Goal: Information Seeking & Learning: Learn about a topic

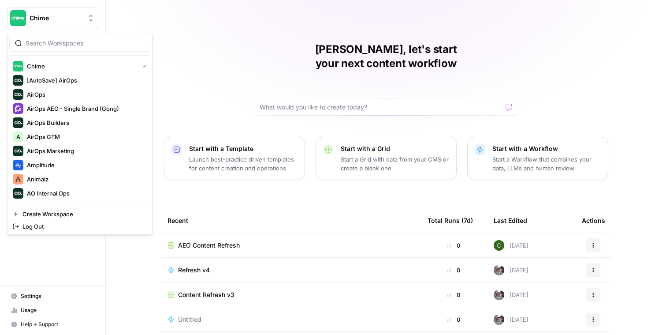
click at [77, 20] on span "Chime" at bounding box center [56, 18] width 53 height 9
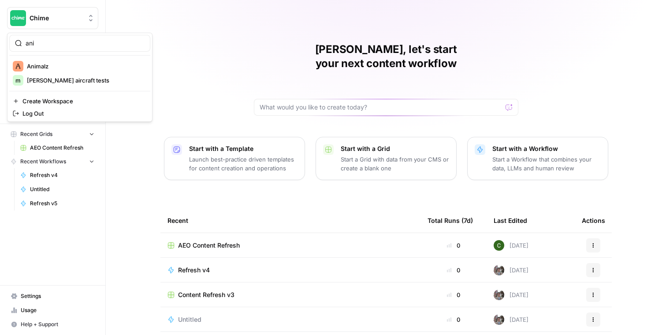
type input "ani"
click at [78, 60] on button "Animalz" at bounding box center [79, 66] width 141 height 14
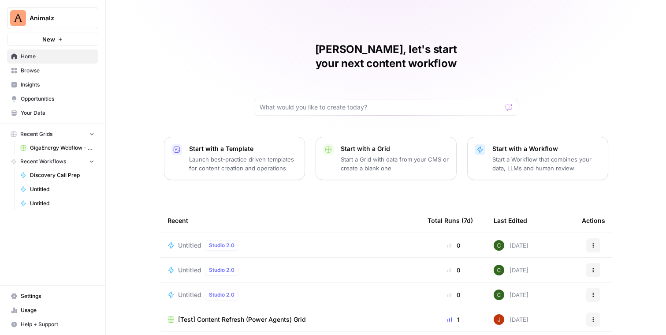
click at [60, 82] on span "Insights" at bounding box center [58, 85] width 74 height 8
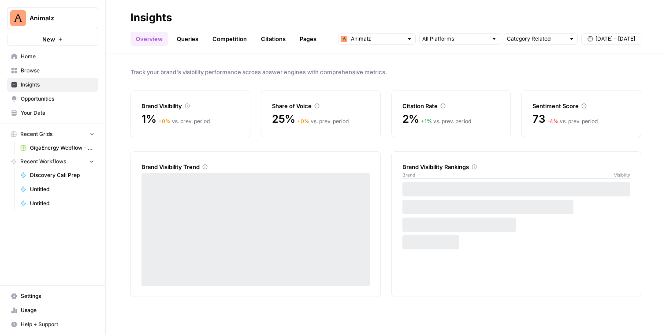
click at [409, 38] on div at bounding box center [409, 39] width 6 height 6
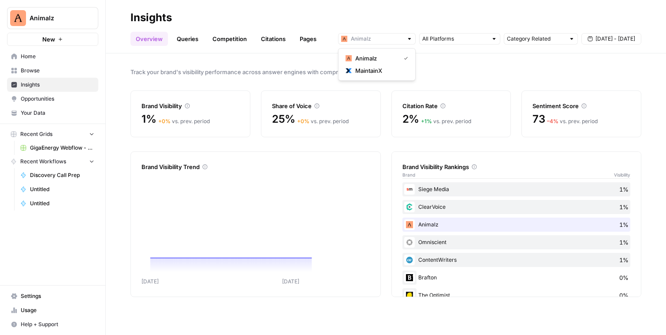
type input "Animalz"
click at [396, 22] on h2 "Insights" at bounding box center [385, 18] width 511 height 14
click at [184, 37] on link "Queries" at bounding box center [187, 39] width 32 height 14
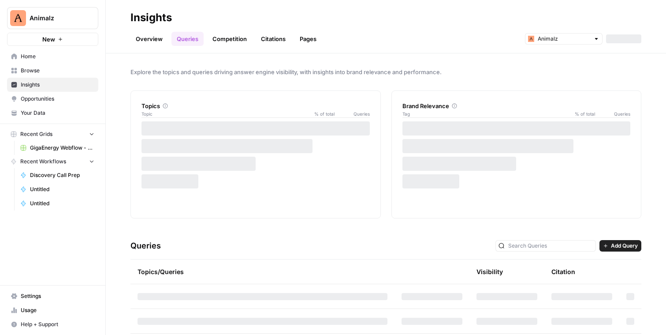
click at [235, 36] on link "Competition" at bounding box center [229, 39] width 45 height 14
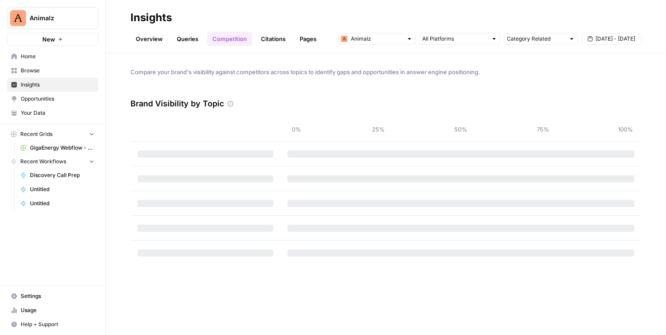
click at [269, 40] on link "Citations" at bounding box center [273, 39] width 35 height 14
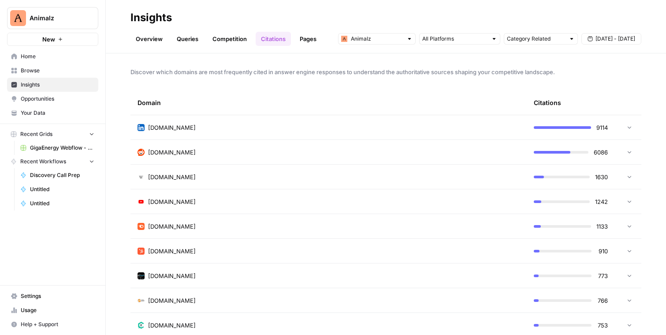
click at [319, 39] on link "Pages" at bounding box center [307, 39] width 27 height 14
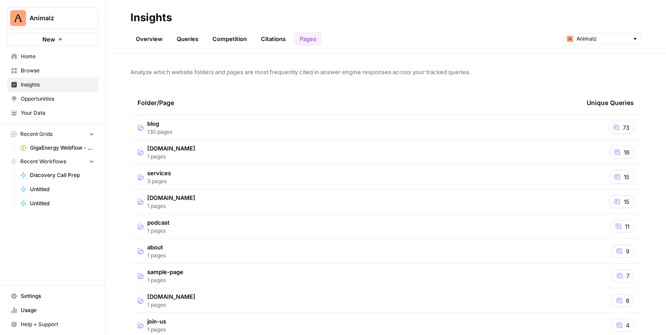
click at [156, 40] on link "Overview" at bounding box center [148, 39] width 37 height 14
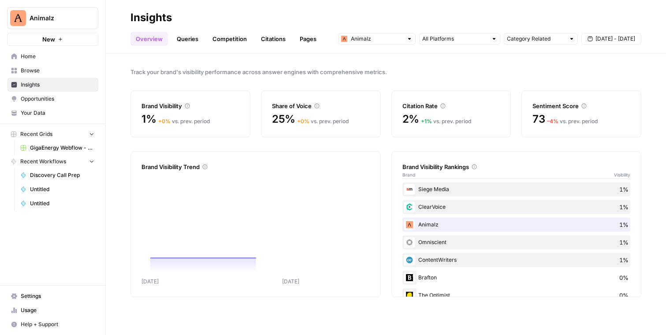
click at [70, 97] on span "Opportunities" at bounding box center [58, 99] width 74 height 8
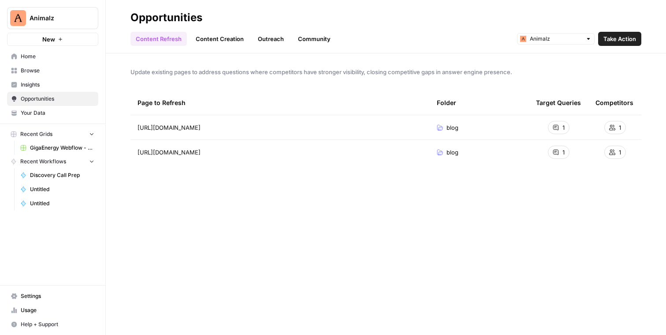
click at [202, 35] on link "Content Creation" at bounding box center [219, 39] width 59 height 14
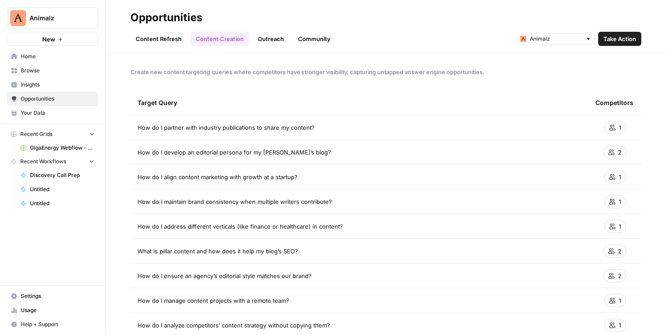
click at [273, 37] on link "Outreach" at bounding box center [271, 39] width 37 height 14
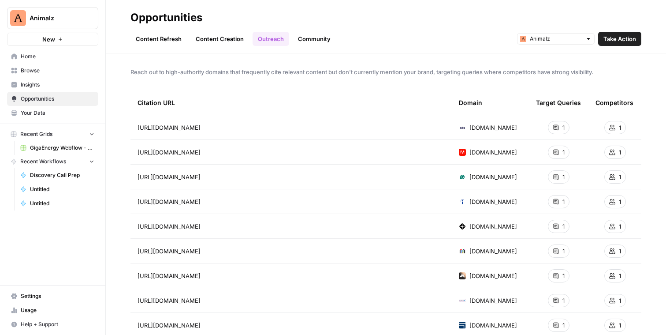
click at [303, 40] on link "Community" at bounding box center [314, 39] width 43 height 14
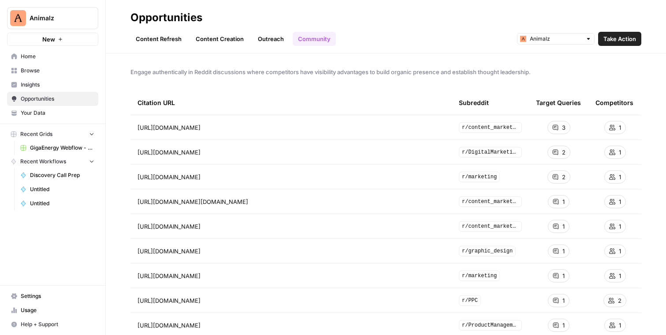
click at [151, 40] on link "Content Refresh" at bounding box center [158, 39] width 56 height 14
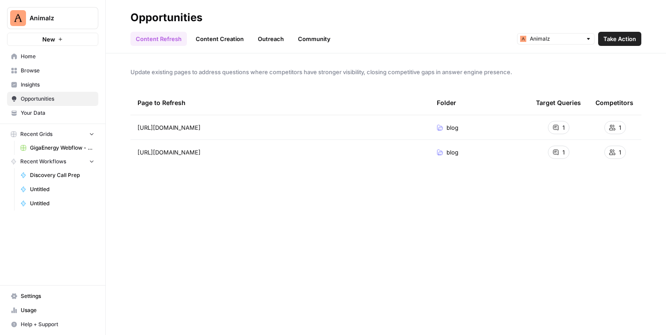
click at [50, 81] on span "Insights" at bounding box center [58, 85] width 74 height 8
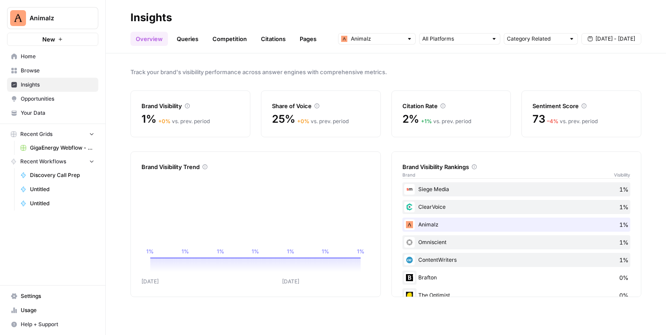
click at [42, 53] on span "Home" at bounding box center [58, 56] width 74 height 8
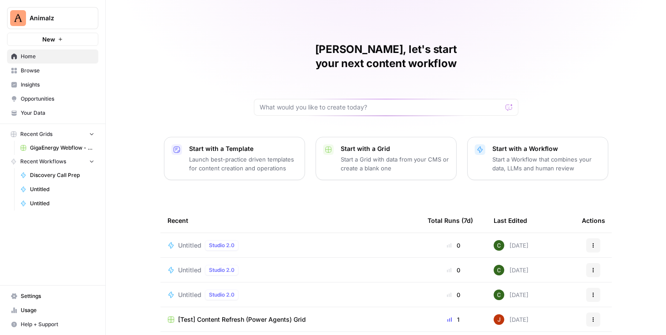
click at [23, 84] on span "Insights" at bounding box center [58, 85] width 74 height 8
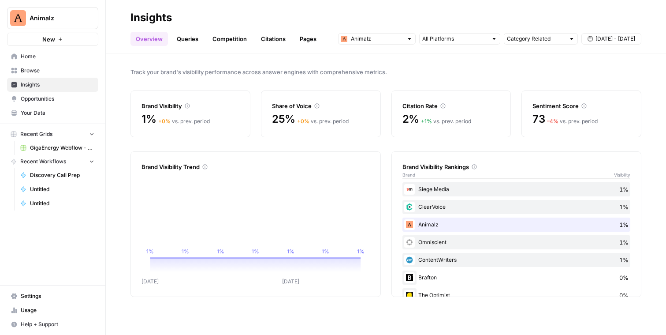
click at [40, 101] on span "Opportunities" at bounding box center [58, 99] width 74 height 8
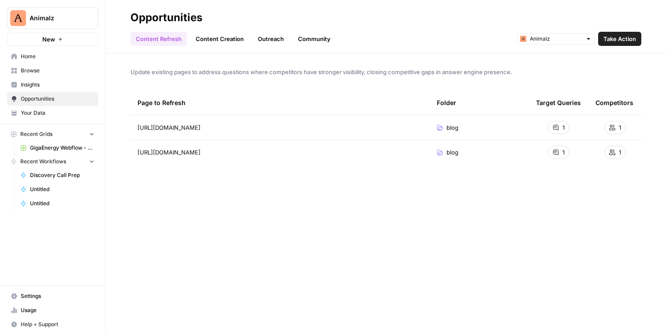
click at [58, 80] on link "Insights" at bounding box center [52, 85] width 91 height 14
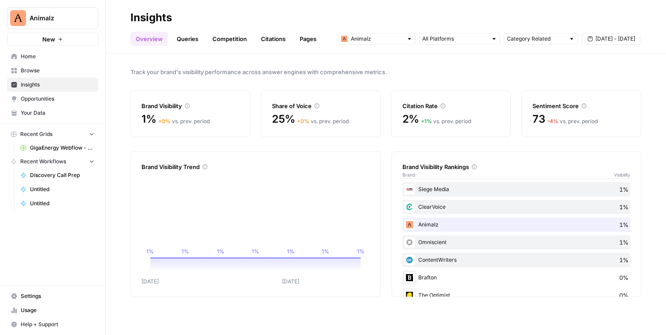
click at [187, 41] on link "Queries" at bounding box center [187, 39] width 32 height 14
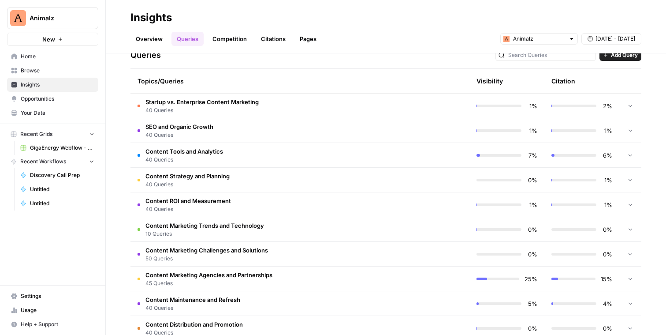
scroll to position [227, 0]
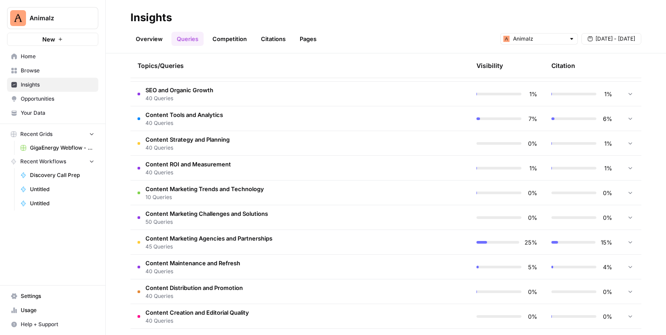
click at [308, 243] on td "Content Marketing Agencies and Partnerships 45 Queries" at bounding box center [262, 242] width 264 height 24
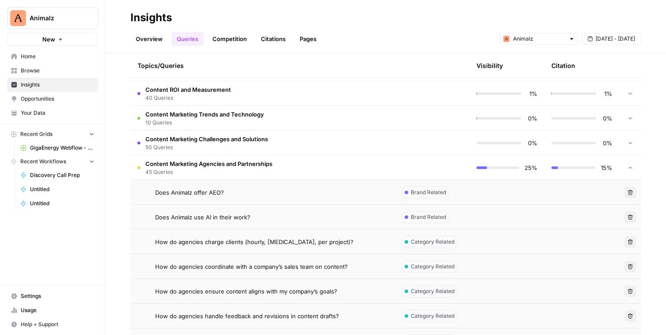
scroll to position [320, 0]
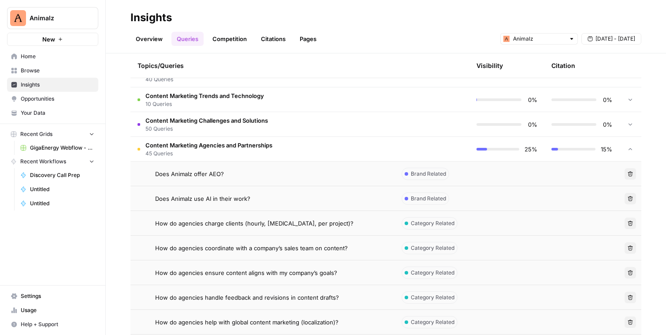
click at [309, 172] on div "Does Animalz offer AEO?" at bounding box center [271, 173] width 232 height 9
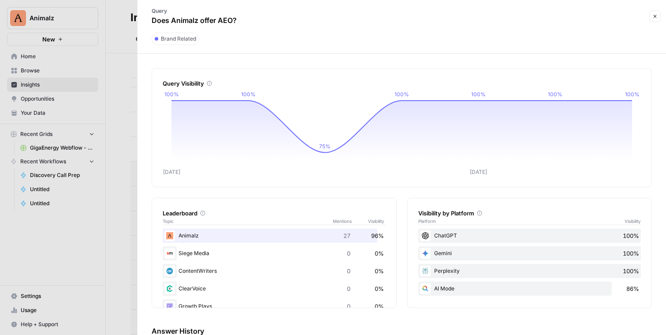
click at [130, 203] on div at bounding box center [333, 167] width 666 height 335
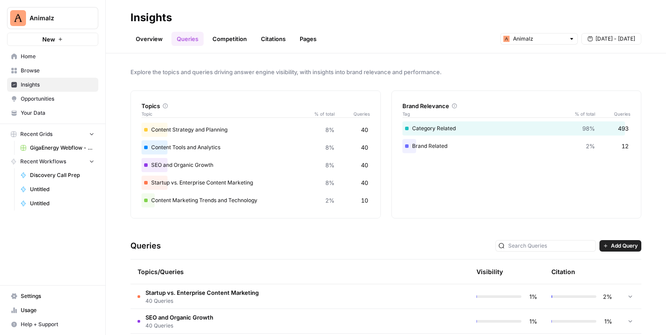
click at [221, 34] on link "Competition" at bounding box center [229, 39] width 45 height 14
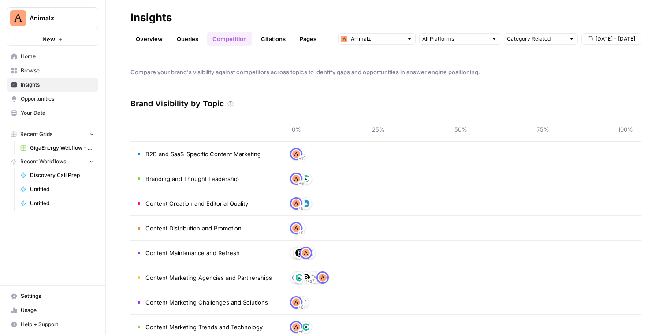
click at [277, 41] on link "Citations" at bounding box center [273, 39] width 35 height 14
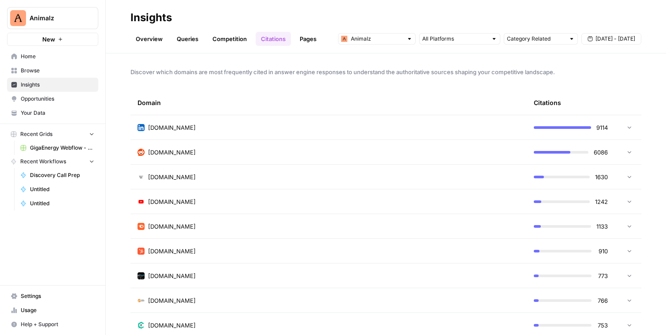
click at [253, 133] on td "[DOMAIN_NAME]" at bounding box center [328, 127] width 396 height 24
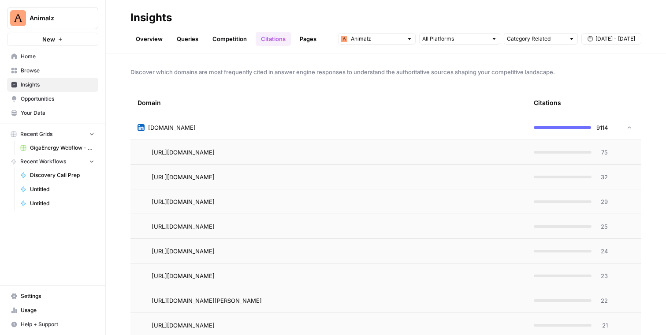
click at [310, 41] on link "Pages" at bounding box center [307, 39] width 27 height 14
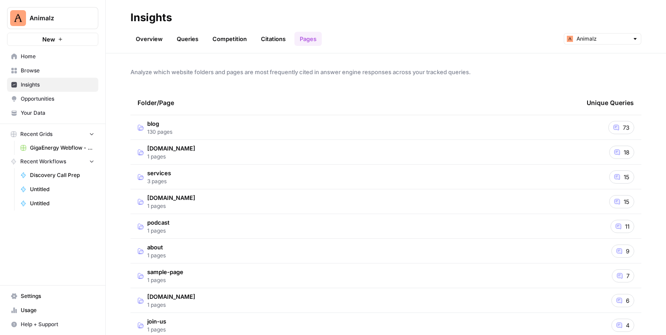
click at [275, 131] on td "blog 130 pages" at bounding box center [354, 127] width 449 height 24
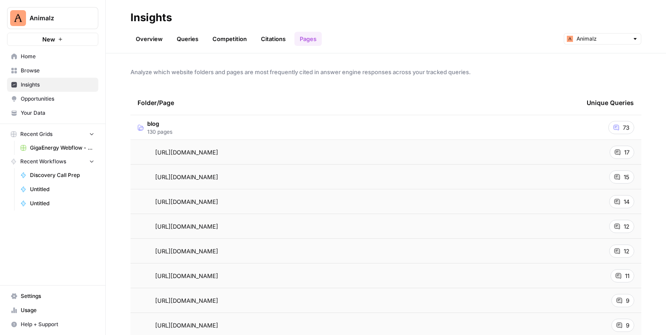
click at [44, 99] on span "Opportunities" at bounding box center [58, 99] width 74 height 8
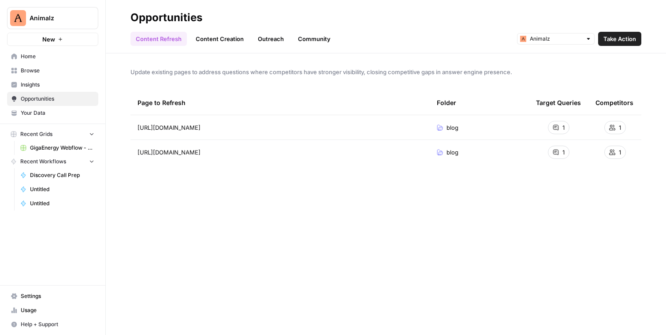
click at [210, 42] on link "Content Creation" at bounding box center [219, 39] width 59 height 14
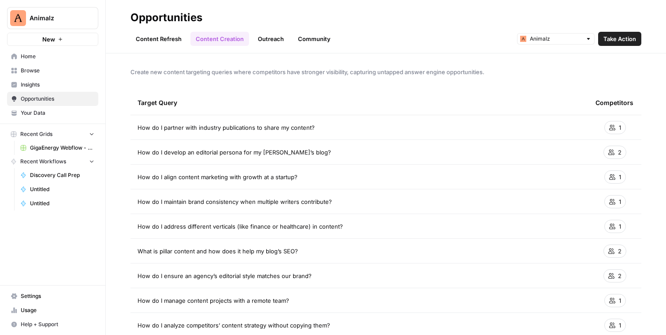
click at [277, 37] on link "Outreach" at bounding box center [271, 39] width 37 height 14
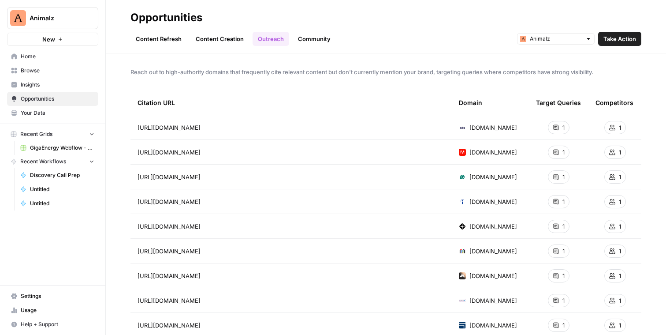
click at [319, 42] on link "Community" at bounding box center [314, 39] width 43 height 14
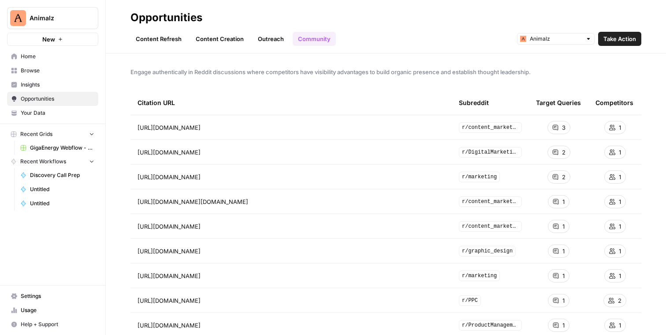
click at [621, 42] on span "Take Action" at bounding box center [619, 38] width 33 height 9
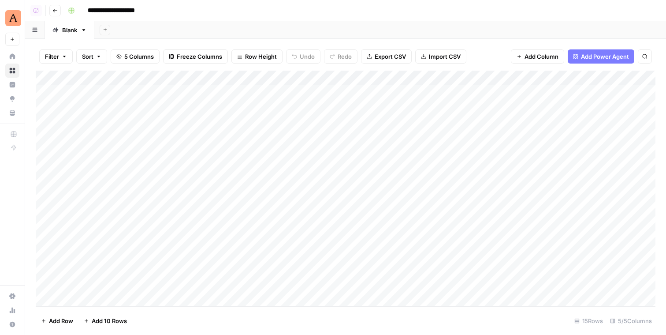
click at [57, 11] on icon "button" at bounding box center [54, 10] width 5 height 5
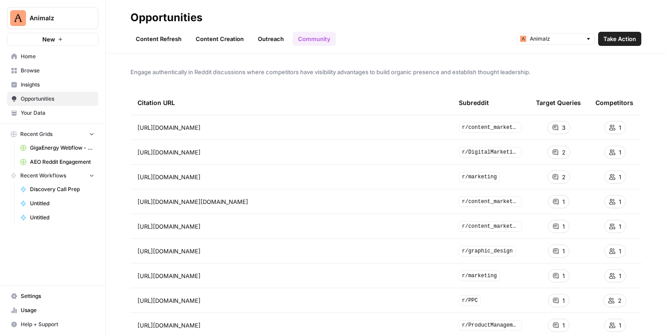
click at [275, 32] on link "Outreach" at bounding box center [271, 39] width 37 height 14
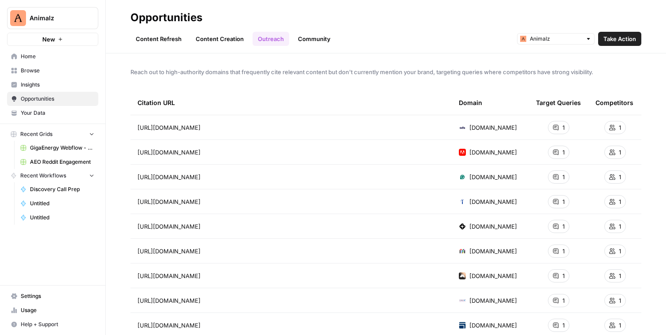
click at [628, 36] on span "Take Action" at bounding box center [619, 38] width 33 height 9
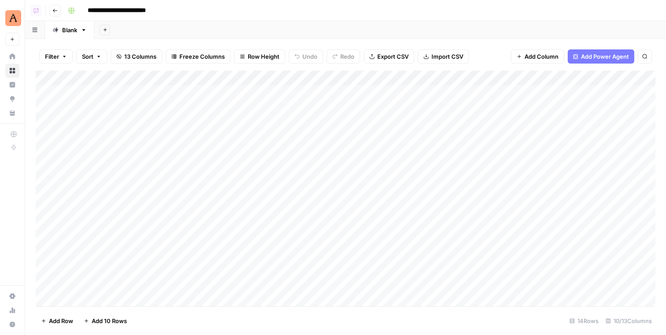
click at [56, 12] on icon "button" at bounding box center [54, 10] width 5 height 5
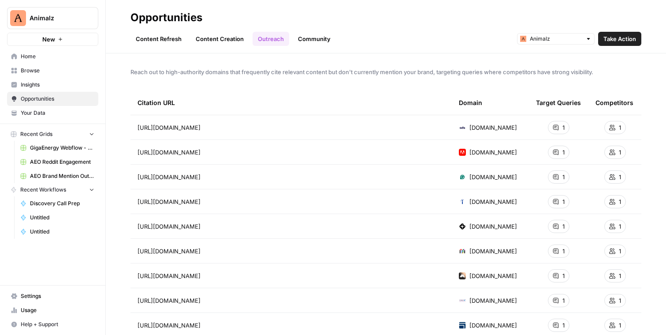
click at [230, 39] on link "Content Creation" at bounding box center [219, 39] width 59 height 14
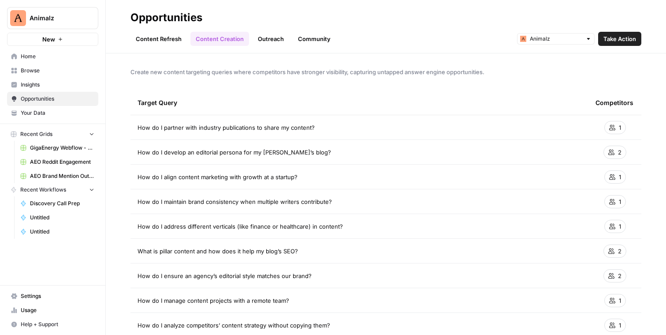
click at [172, 40] on link "Content Refresh" at bounding box center [158, 39] width 56 height 14
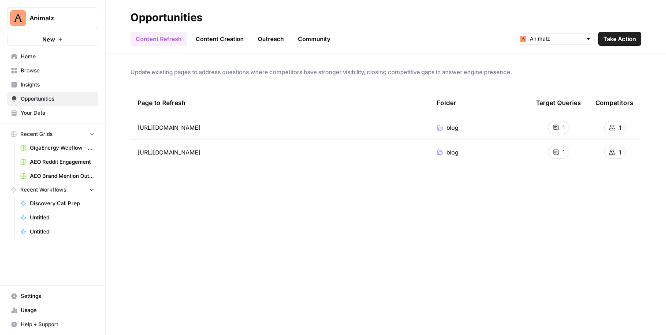
click at [219, 41] on link "Content Creation" at bounding box center [219, 39] width 59 height 14
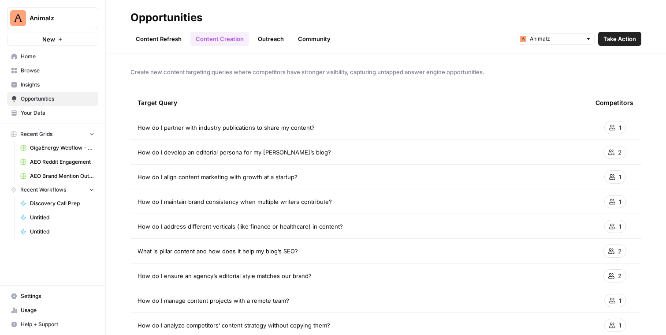
click at [612, 41] on span "Take Action" at bounding box center [619, 38] width 33 height 9
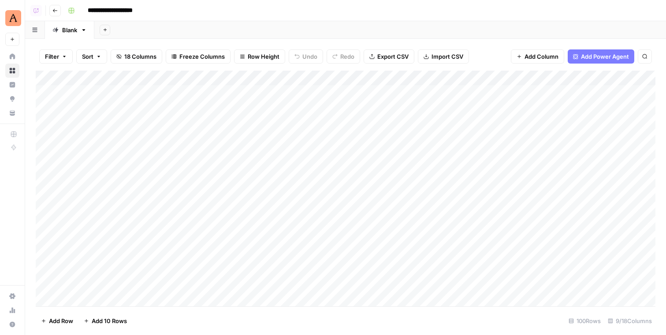
click at [54, 14] on button "Go back" at bounding box center [54, 10] width 11 height 11
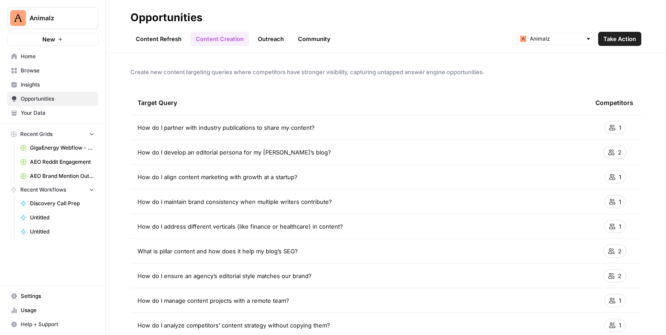
click at [160, 39] on link "Content Refresh" at bounding box center [158, 39] width 56 height 14
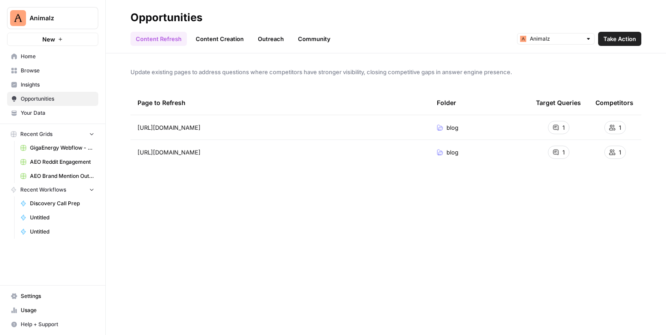
click at [610, 40] on span "Take Action" at bounding box center [619, 38] width 33 height 9
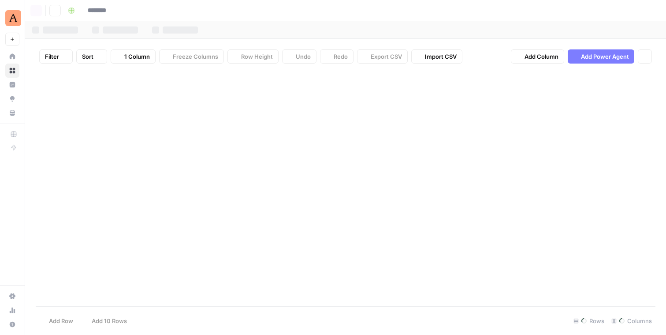
type input "**********"
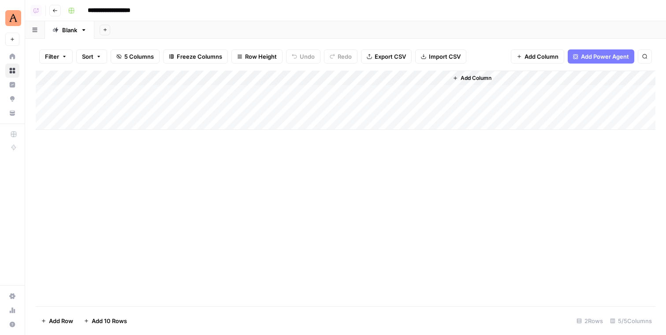
click at [350, 78] on div "Add Column" at bounding box center [346, 100] width 620 height 59
click at [425, 100] on div "Add Column" at bounding box center [346, 100] width 620 height 59
